Goal: Task Accomplishment & Management: Use online tool/utility

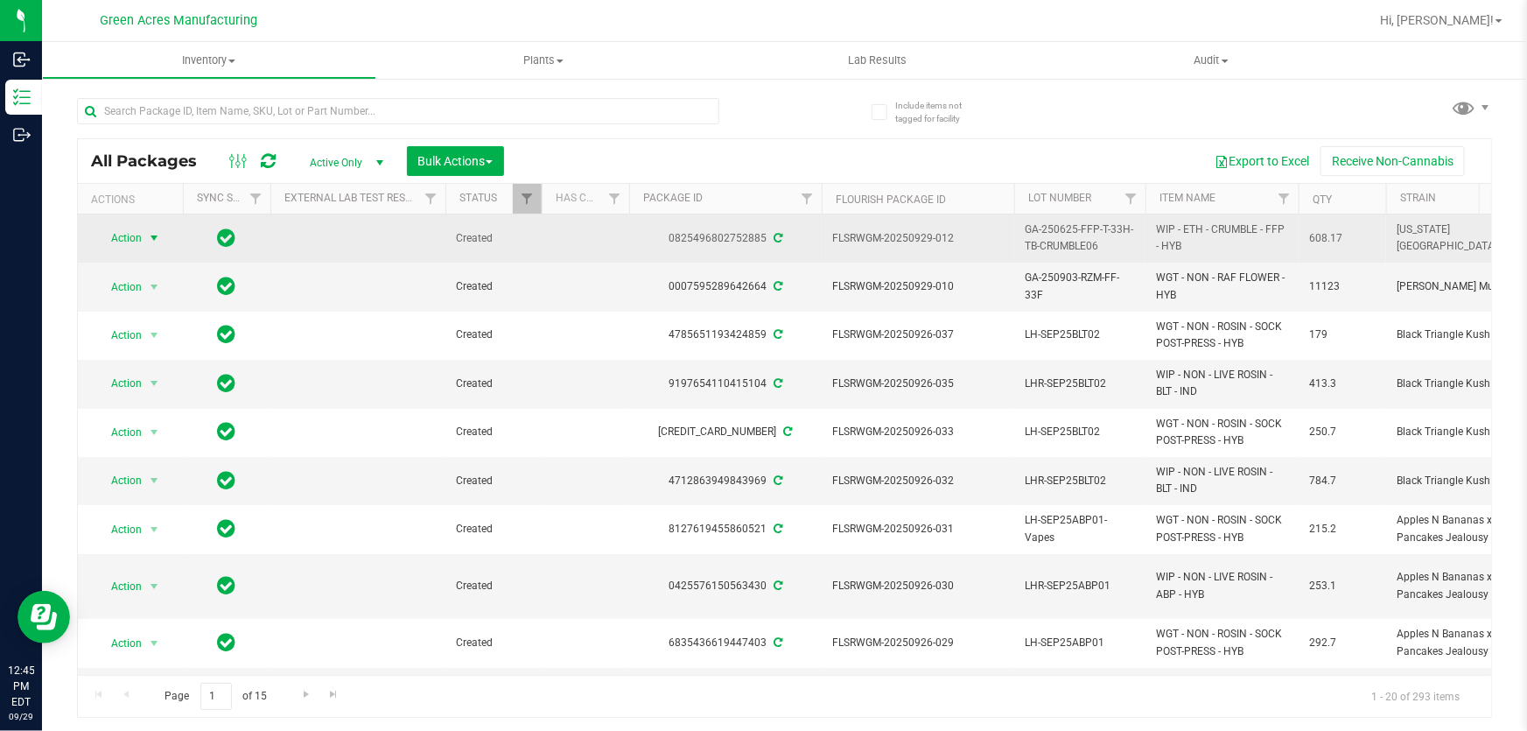
click at [121, 224] on td "Action Action Adjust qty Create package Edit attributes Global inventory Locate…" at bounding box center [130, 238] width 105 height 48
click at [123, 235] on span "Action" at bounding box center [118, 238] width 47 height 25
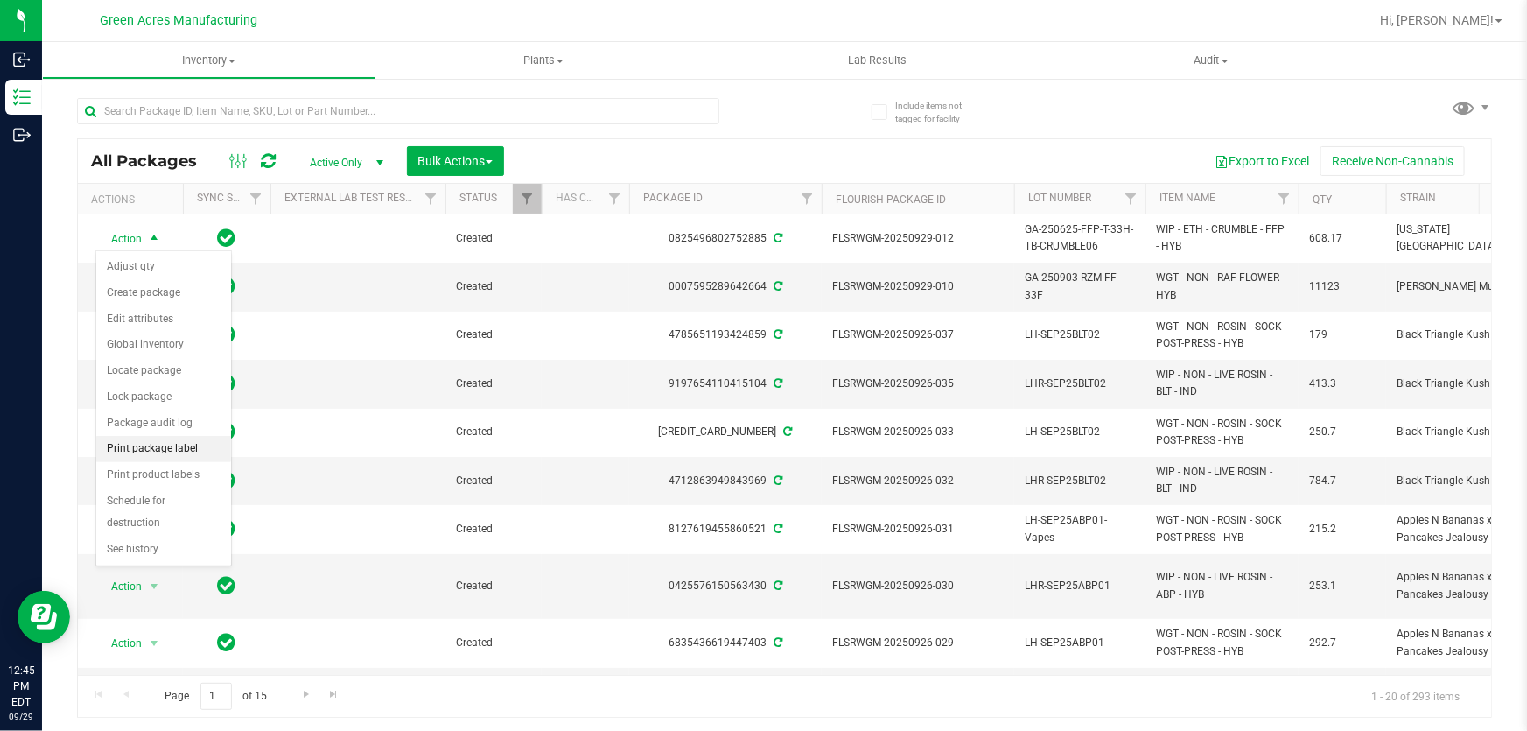
click at [175, 453] on li "Print package label" at bounding box center [163, 449] width 135 height 26
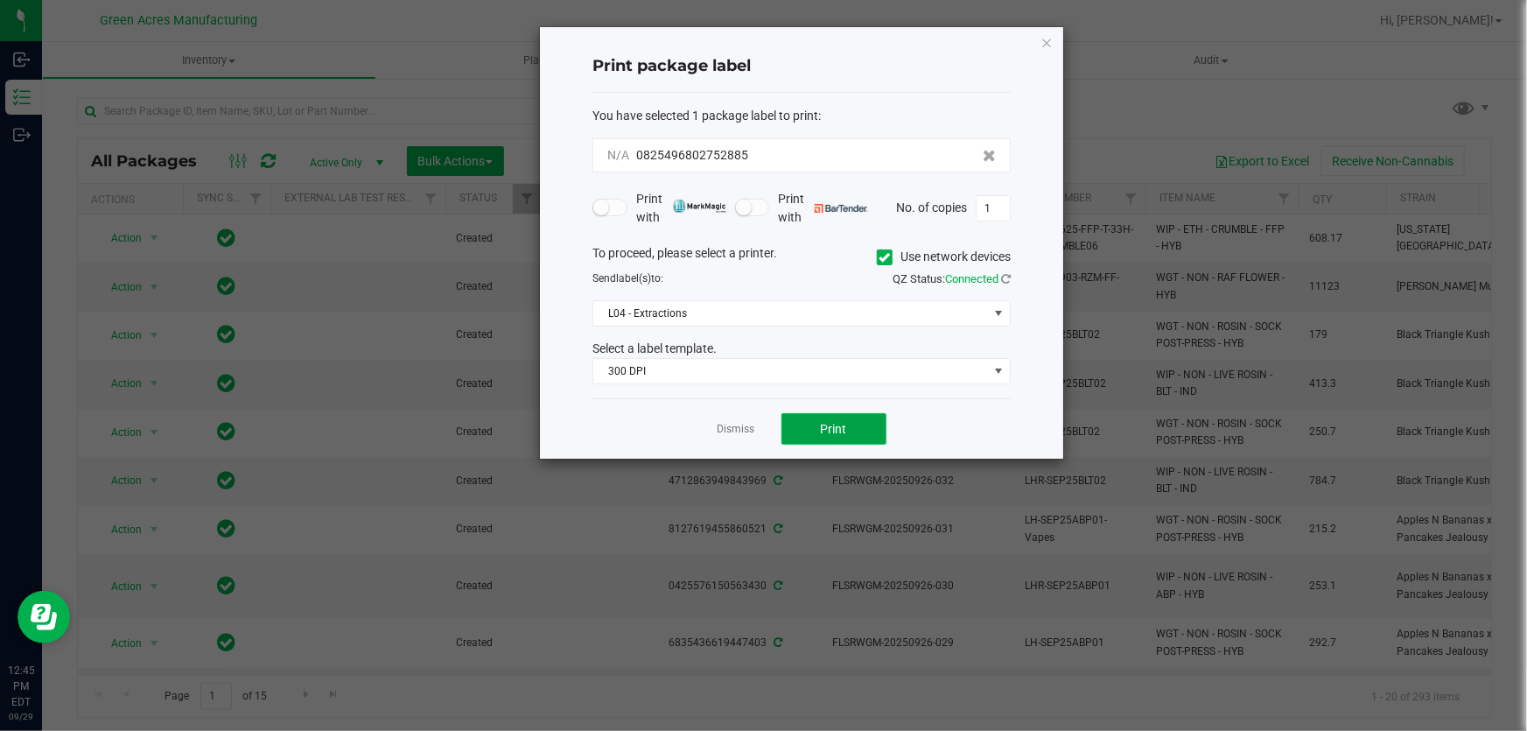
click at [840, 442] on button "Print" at bounding box center [833, 429] width 105 height 32
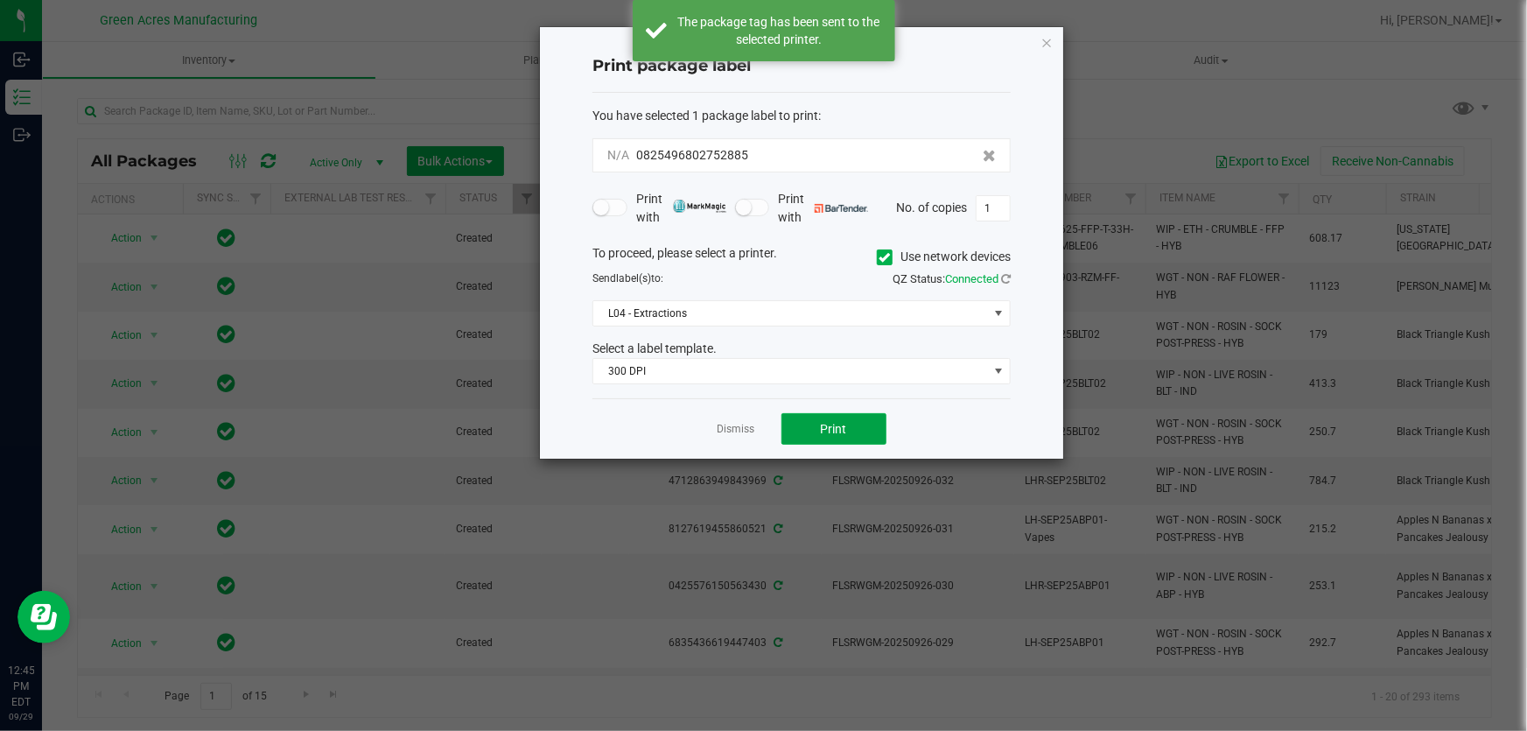
click at [839, 432] on span "Print" at bounding box center [834, 429] width 26 height 14
click at [839, 431] on span "Print" at bounding box center [834, 429] width 26 height 14
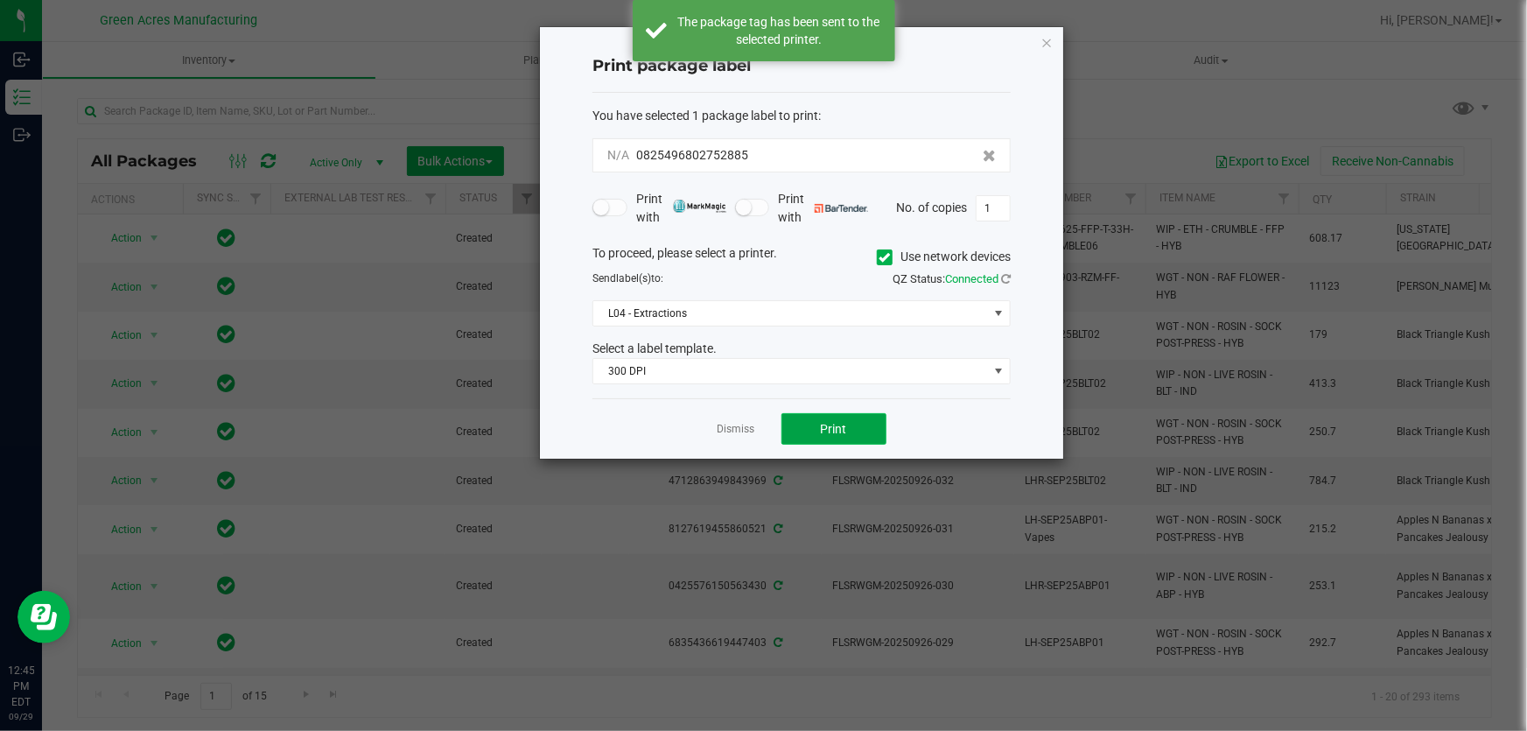
click at [839, 431] on span "Print" at bounding box center [834, 429] width 26 height 14
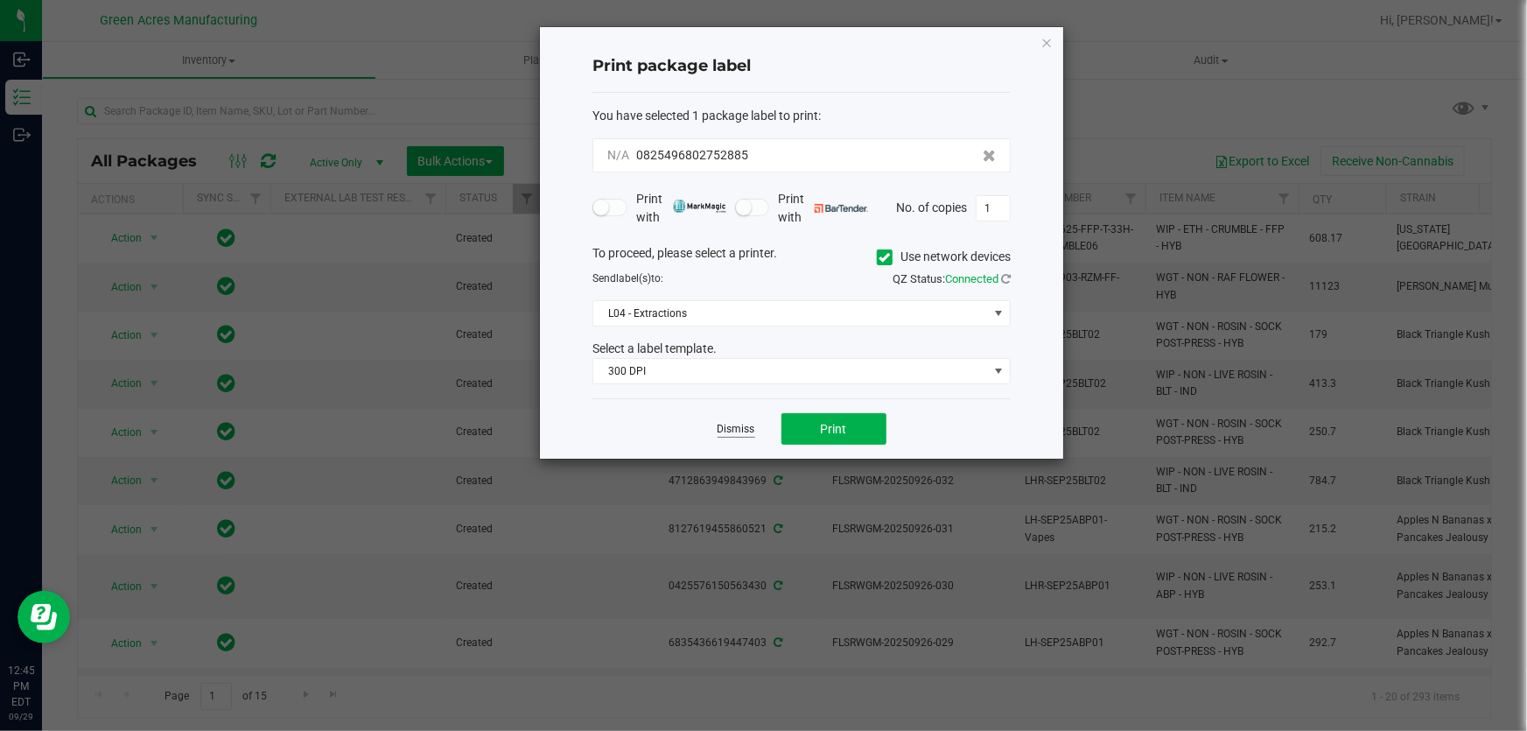
click at [743, 436] on link "Dismiss" at bounding box center [737, 429] width 38 height 15
